Goal: Transaction & Acquisition: Purchase product/service

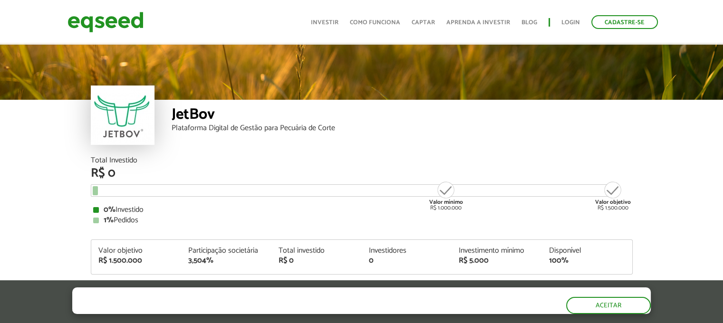
scroll to position [1145, 0]
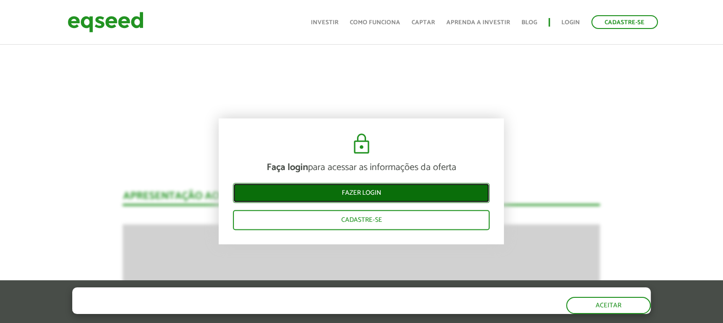
click at [397, 194] on link "Fazer login" at bounding box center [361, 194] width 257 height 20
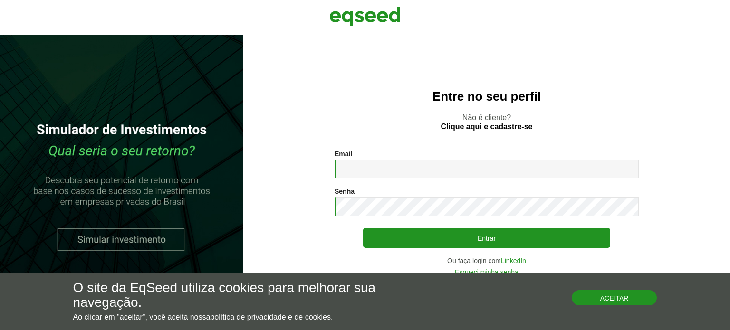
click at [579, 297] on button "Aceitar" at bounding box center [615, 298] width 86 height 15
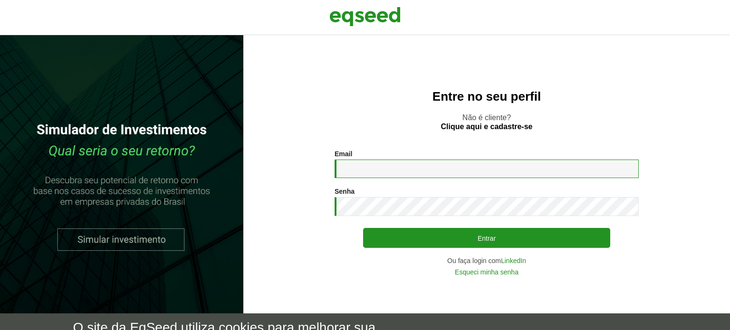
click at [425, 165] on input "Email *" at bounding box center [487, 169] width 304 height 19
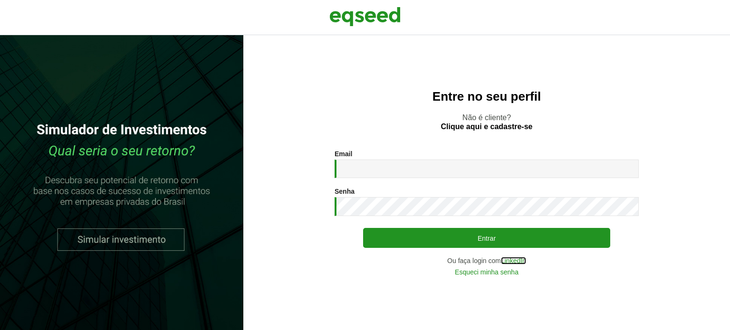
click at [513, 262] on link "LinkedIn" at bounding box center [513, 261] width 25 height 7
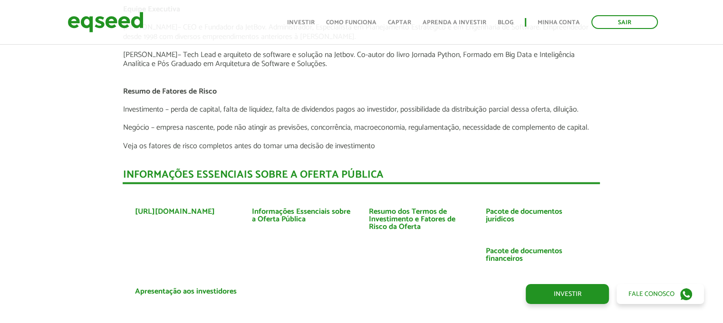
scroll to position [2094, 0]
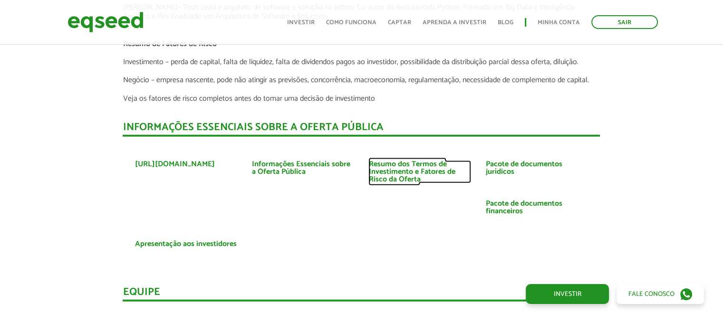
click at [384, 174] on link "Resumo dos Termos de Investimento e Fatores de Risco da Oferta" at bounding box center [420, 172] width 103 height 23
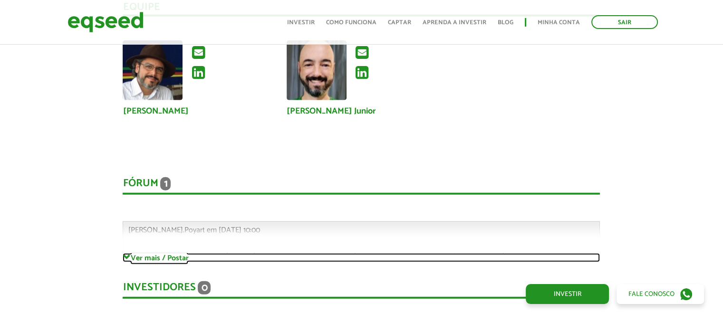
click at [144, 255] on link "Ver mais / Postar" at bounding box center [361, 257] width 477 height 9
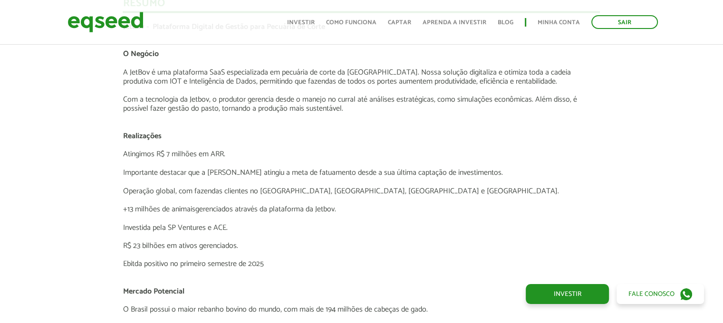
scroll to position [1238, 0]
